Goal: Information Seeking & Learning: Learn about a topic

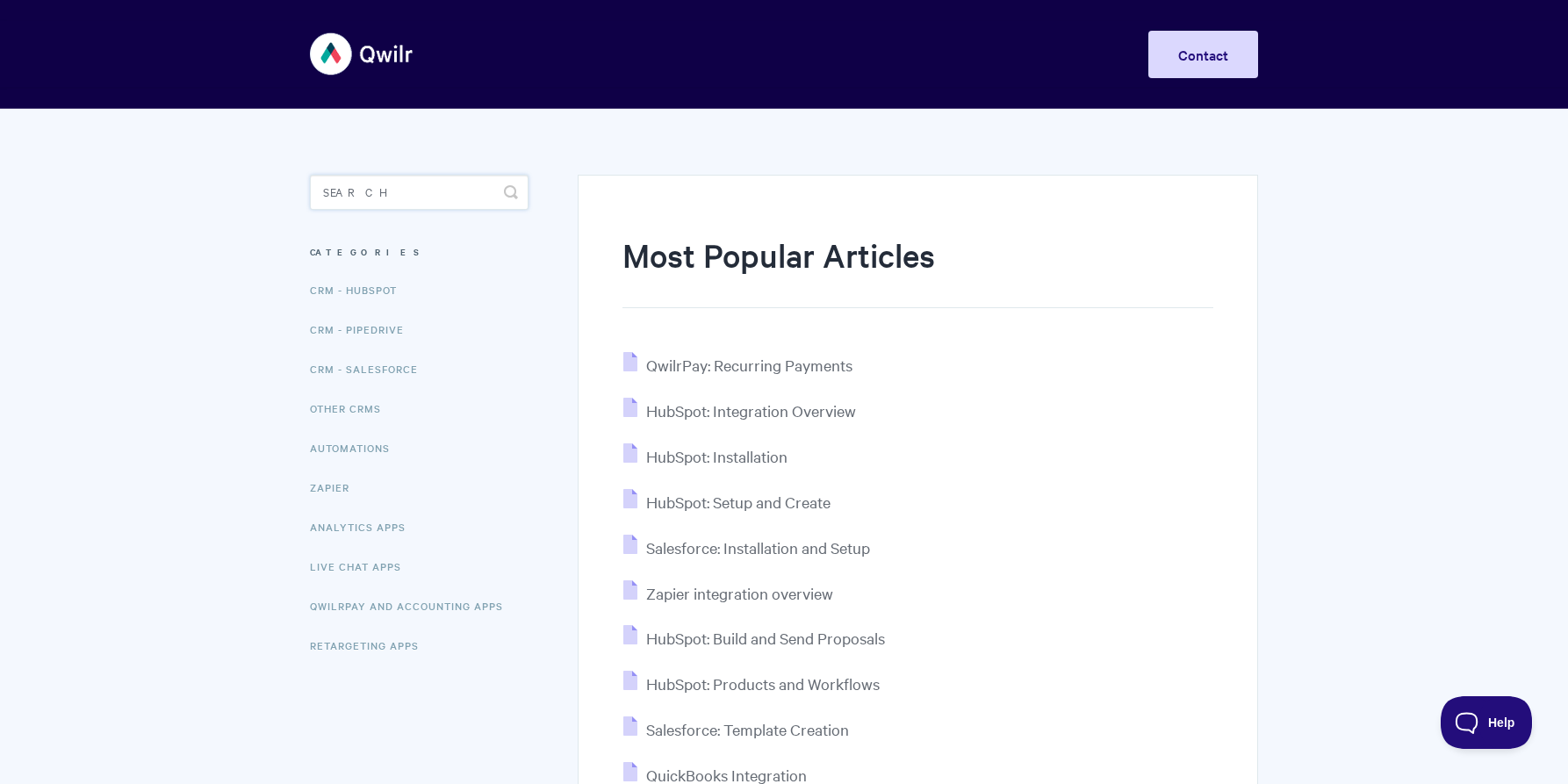
click at [382, 191] on input "Search" at bounding box center [419, 192] width 219 height 35
type input "quickbooks"
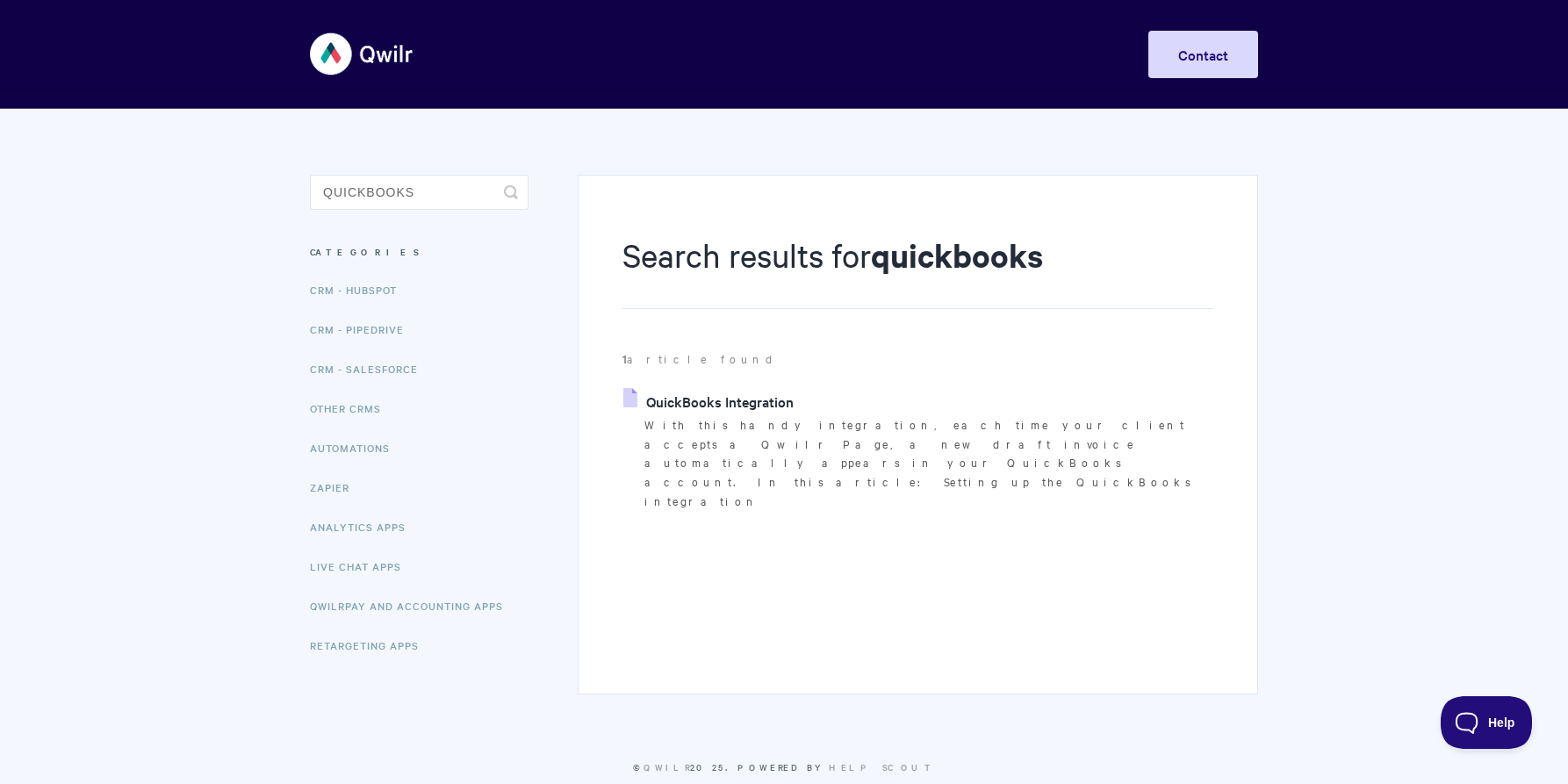
click at [737, 401] on link "QuickBooks Integration" at bounding box center [708, 401] width 171 height 27
